Goal: Task Accomplishment & Management: Manage account settings

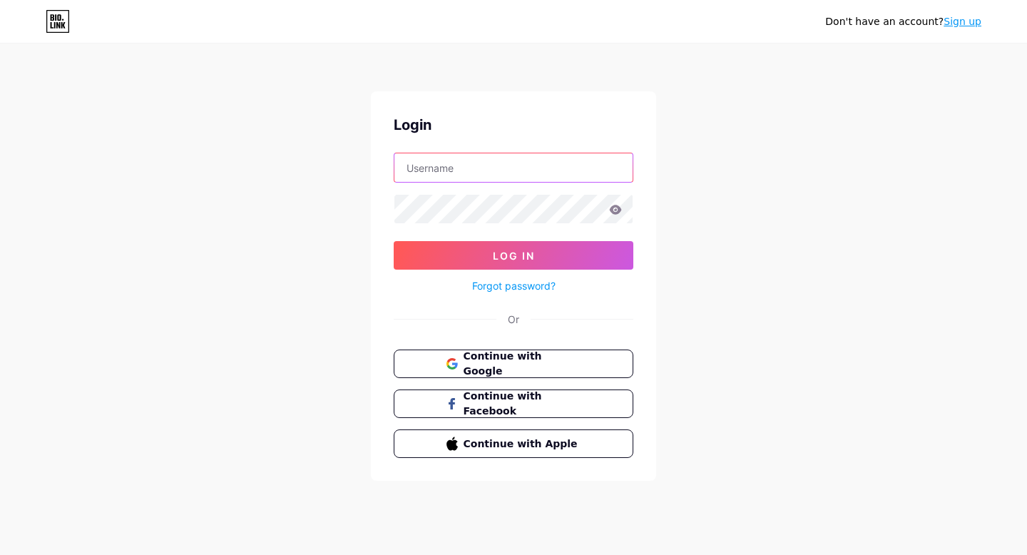
click at [566, 163] on input "text" at bounding box center [514, 167] width 238 height 29
click at [522, 169] on input "text" at bounding box center [514, 167] width 238 height 29
type input "[EMAIL_ADDRESS][DOMAIN_NAME]"
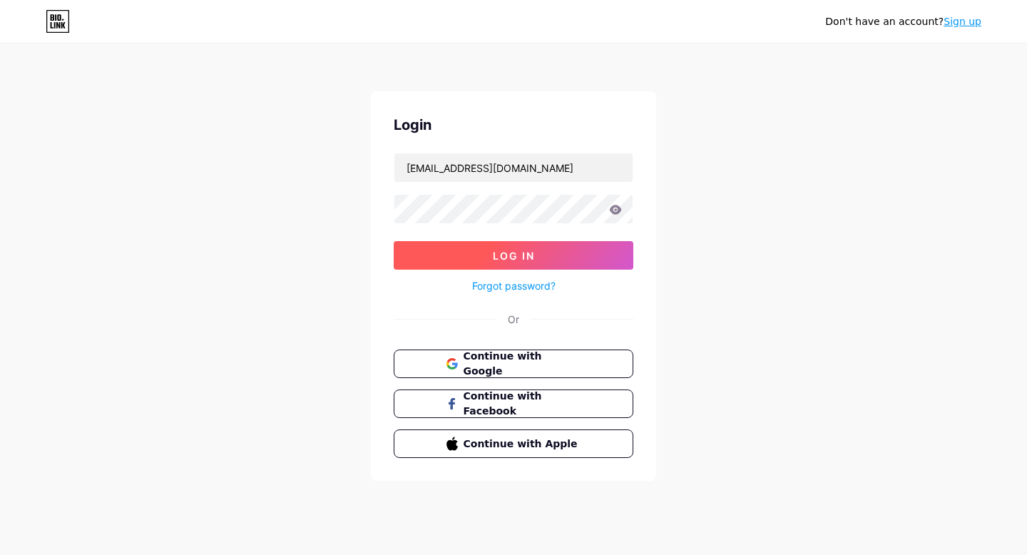
click at [523, 254] on span "Log In" at bounding box center [514, 256] width 42 height 12
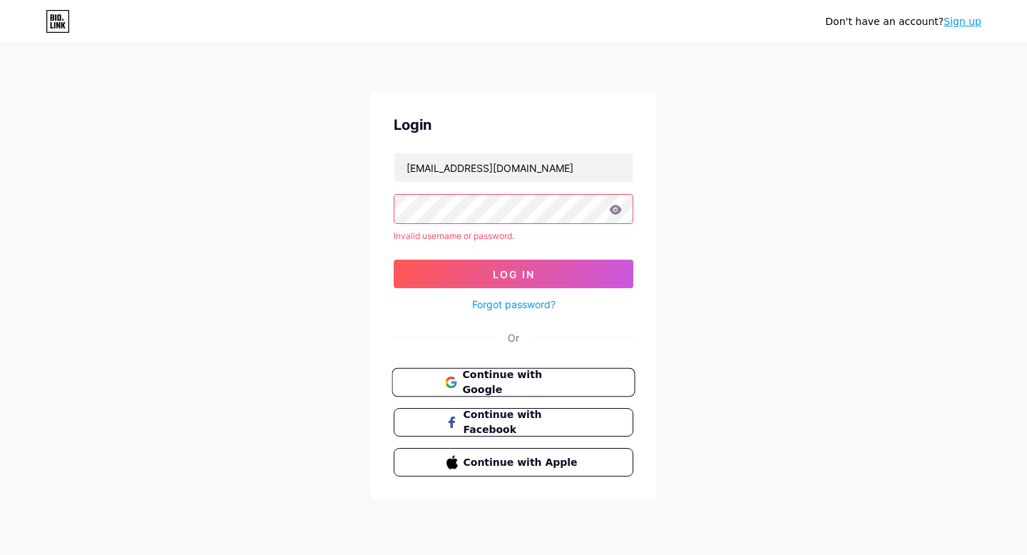
click at [510, 385] on span "Continue with Google" at bounding box center [521, 382] width 119 height 31
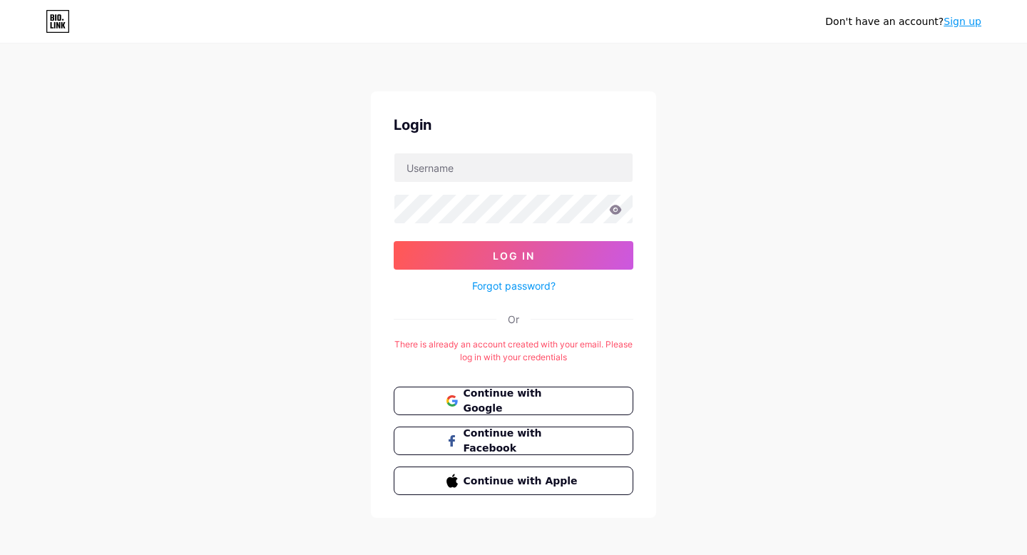
click at [509, 292] on link "Forgot password?" at bounding box center [513, 285] width 83 height 15
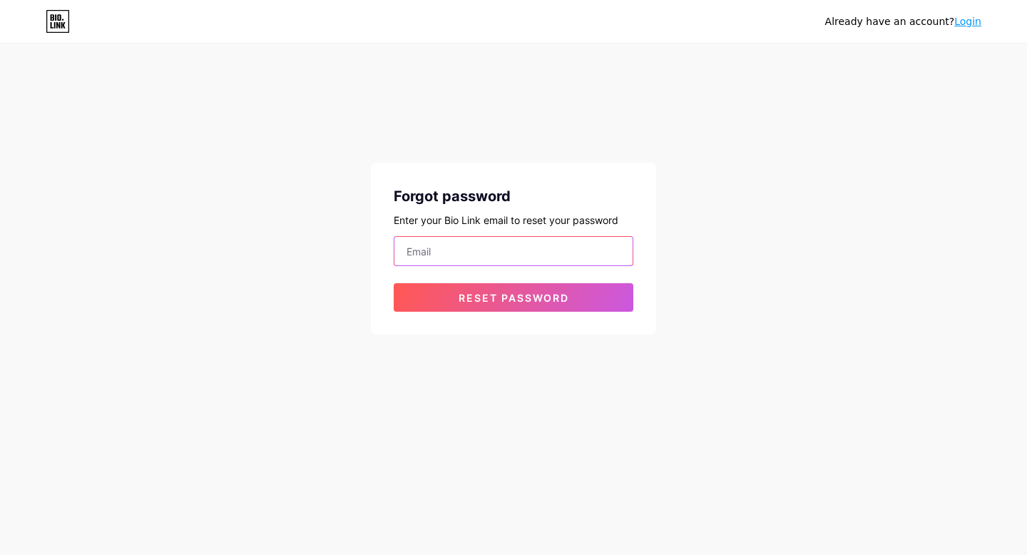
click at [496, 253] on input "email" at bounding box center [514, 251] width 238 height 29
type input "[EMAIL_ADDRESS][DOMAIN_NAME]"
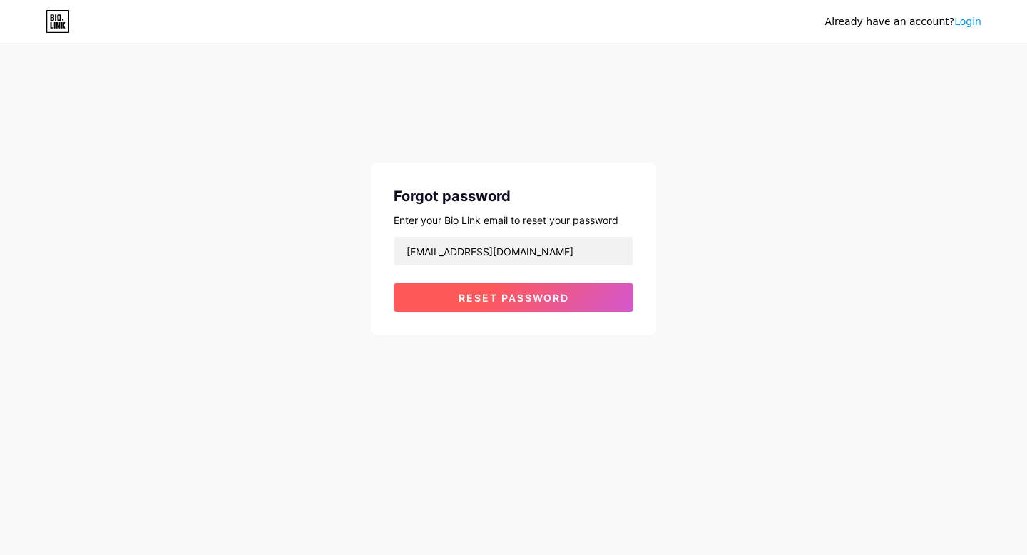
click at [533, 295] on span "Reset password" at bounding box center [514, 298] width 111 height 12
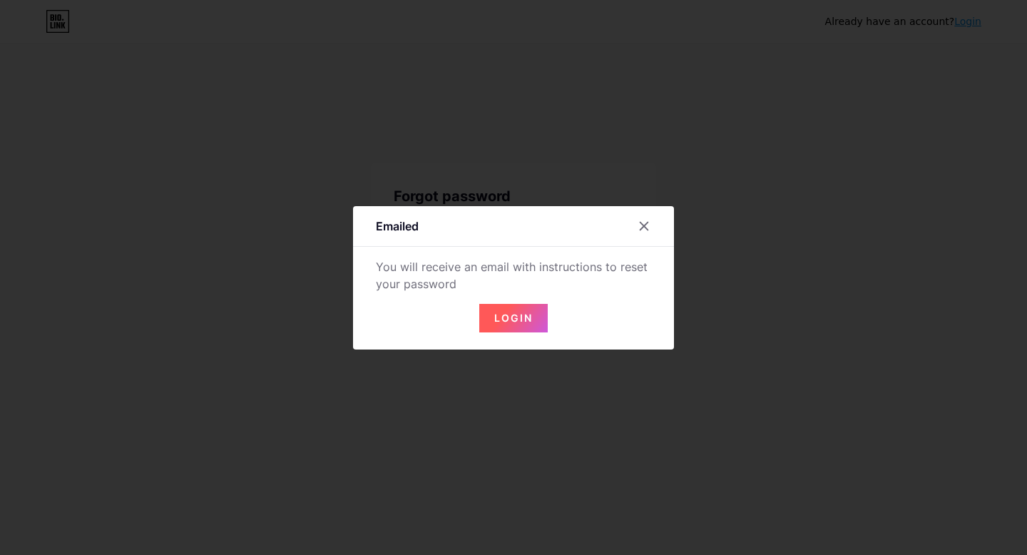
click at [512, 319] on span "Login" at bounding box center [513, 318] width 39 height 12
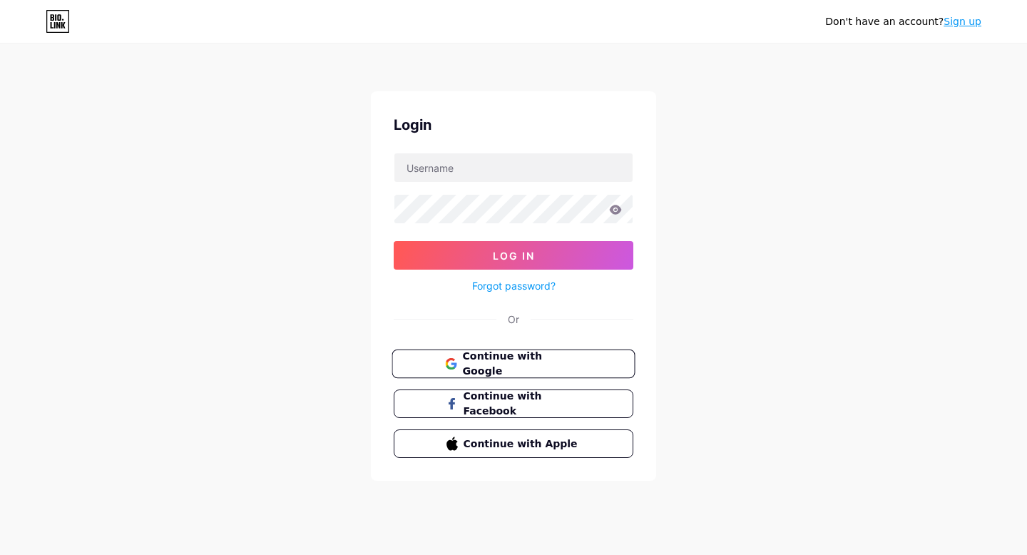
click at [507, 360] on span "Continue with Google" at bounding box center [521, 364] width 119 height 31
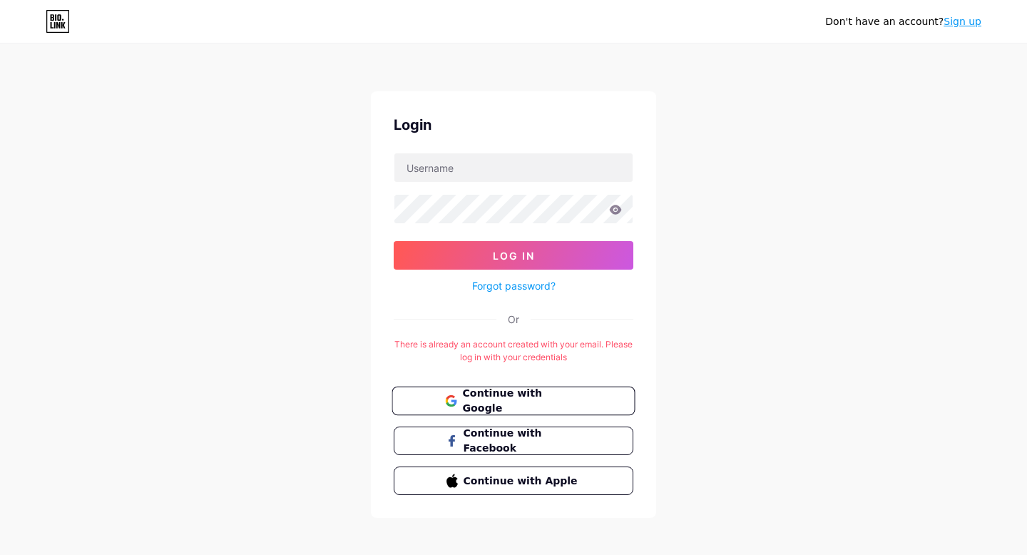
click at [509, 404] on span "Continue with Google" at bounding box center [521, 401] width 119 height 31
click at [487, 178] on input "text" at bounding box center [514, 167] width 238 height 29
type input "[EMAIL_ADDRESS][DOMAIN_NAME]"
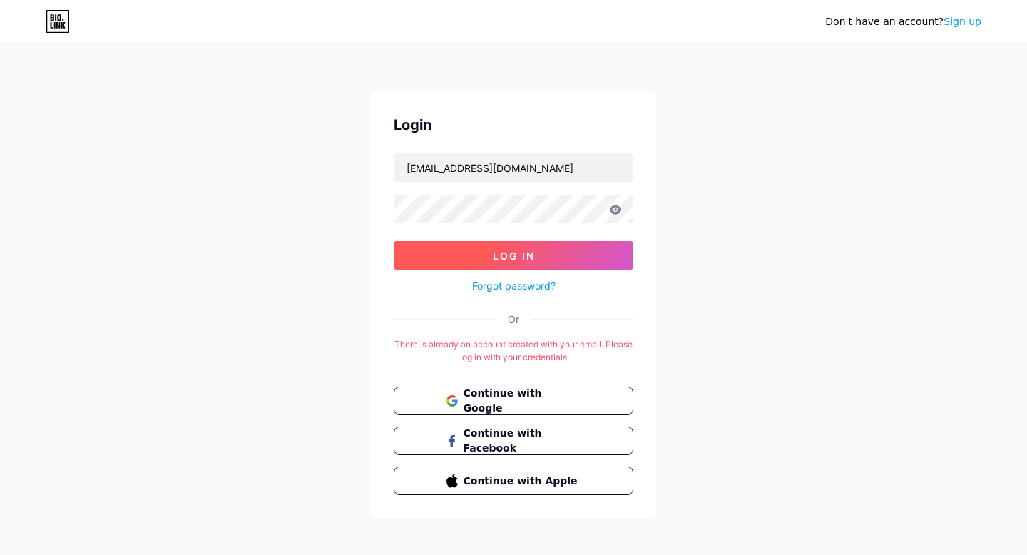
click at [496, 253] on span "Log In" at bounding box center [514, 256] width 42 height 12
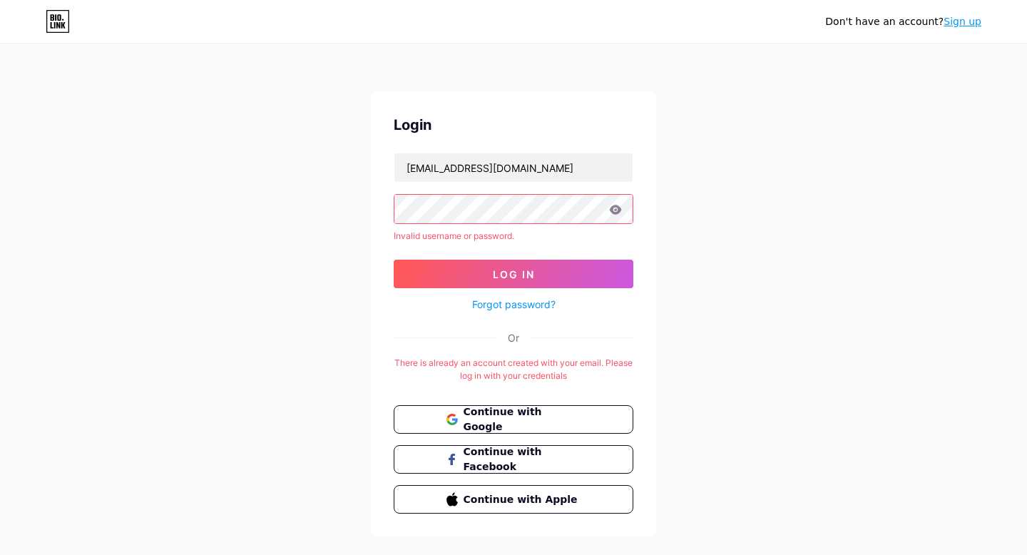
click at [522, 303] on link "Forgot password?" at bounding box center [513, 304] width 83 height 15
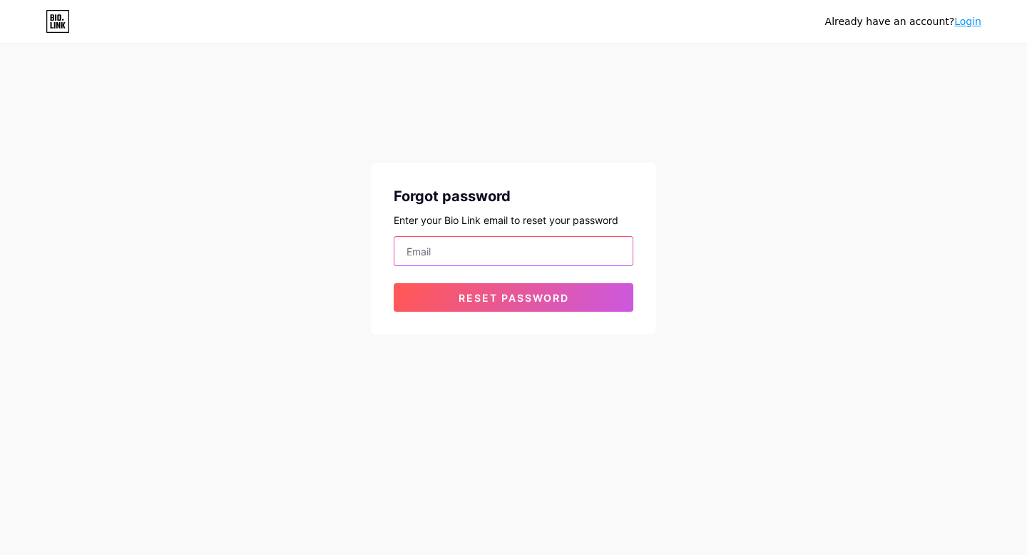
click at [511, 247] on input "email" at bounding box center [514, 251] width 238 height 29
type input "[EMAIL_ADDRESS][DOMAIN_NAME]"
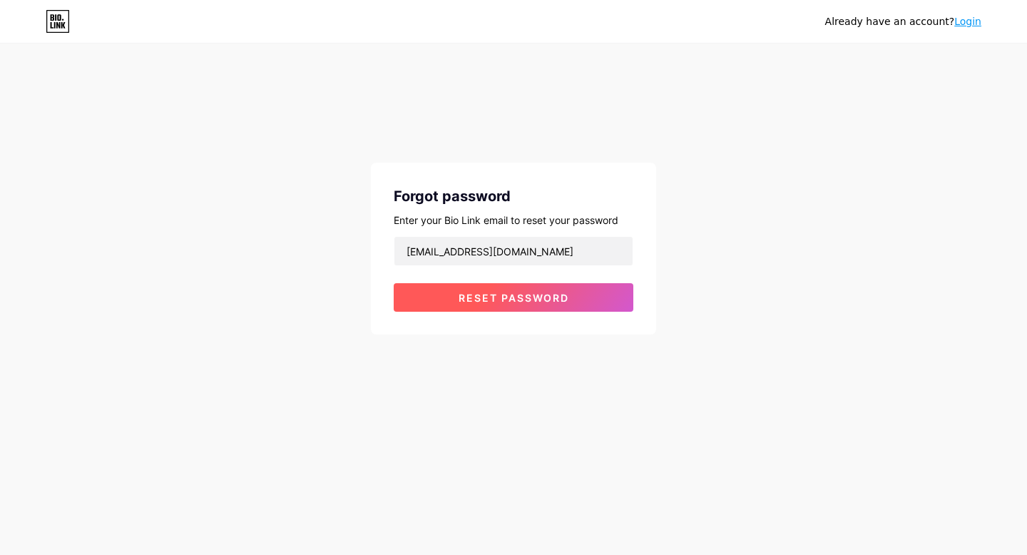
click at [524, 293] on span "Reset password" at bounding box center [514, 298] width 111 height 12
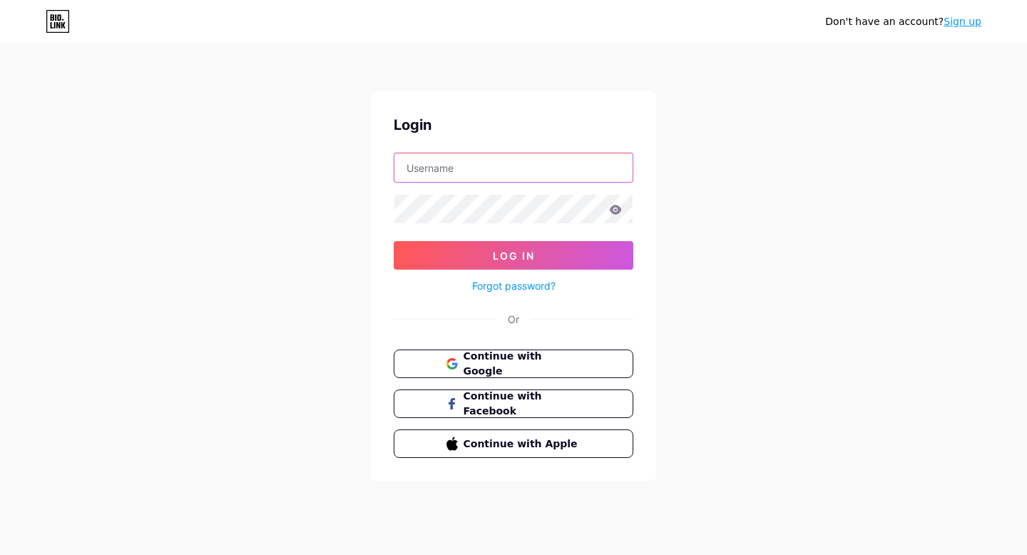
click at [472, 172] on input "text" at bounding box center [514, 167] width 238 height 29
type input "onlinebetking247@gmail.com"
click at [619, 213] on icon at bounding box center [615, 210] width 13 height 10
click at [614, 212] on icon at bounding box center [616, 209] width 12 height 9
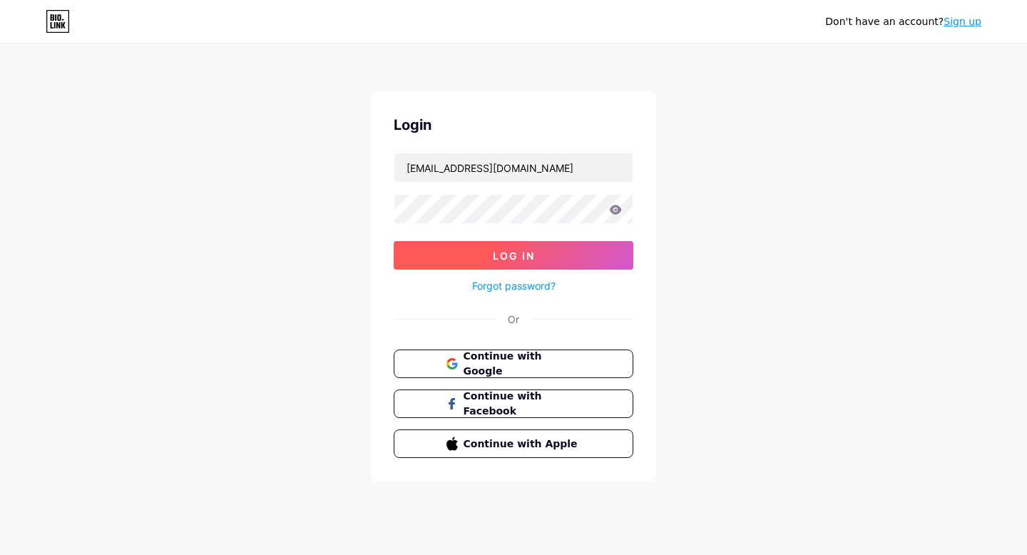
click at [540, 249] on button "Log In" at bounding box center [514, 255] width 240 height 29
click at [440, 257] on button "Log In" at bounding box center [514, 255] width 240 height 29
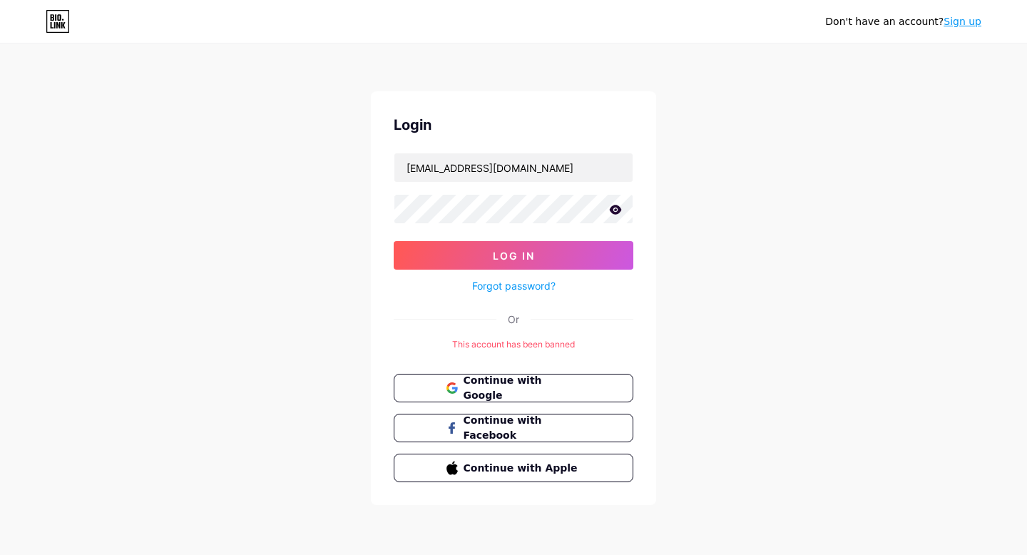
click at [653, 13] on div "Don't have an account? Sign up" at bounding box center [513, 21] width 1027 height 23
